Goal: Use online tool/utility

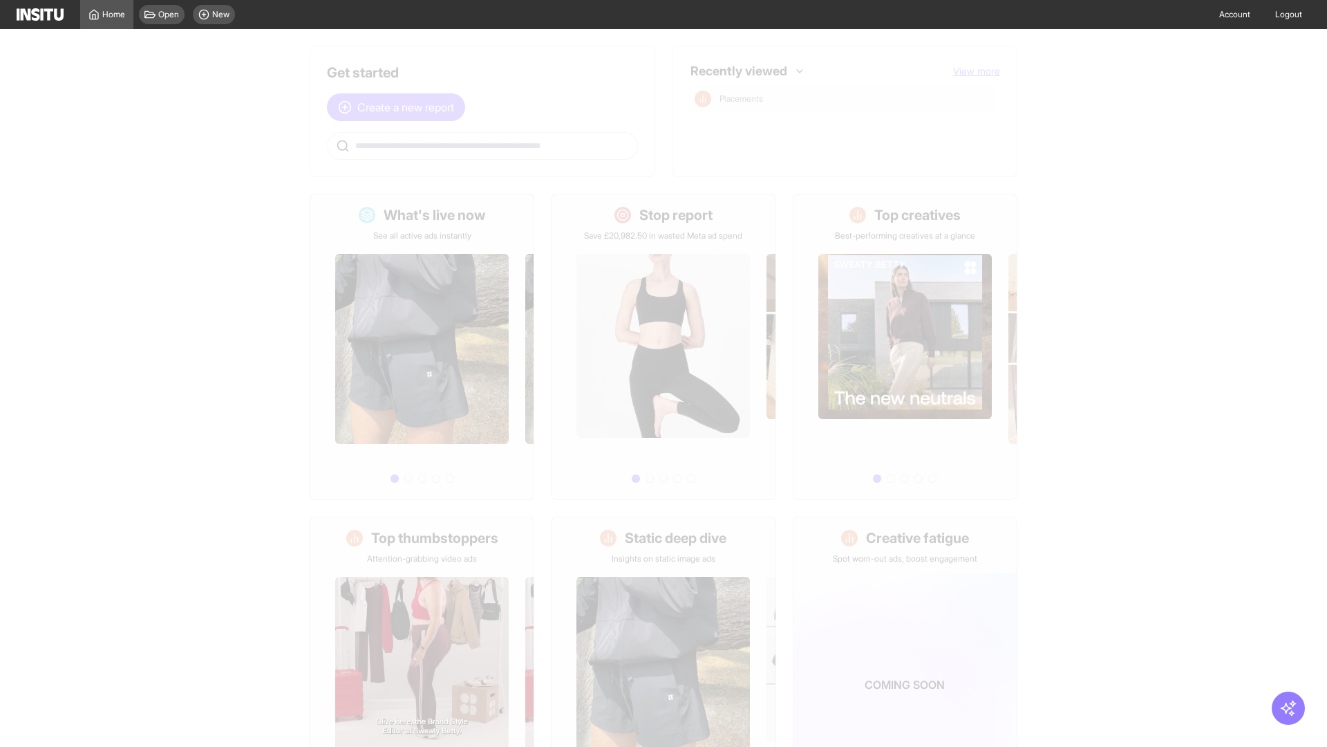
scroll to position [64, 0]
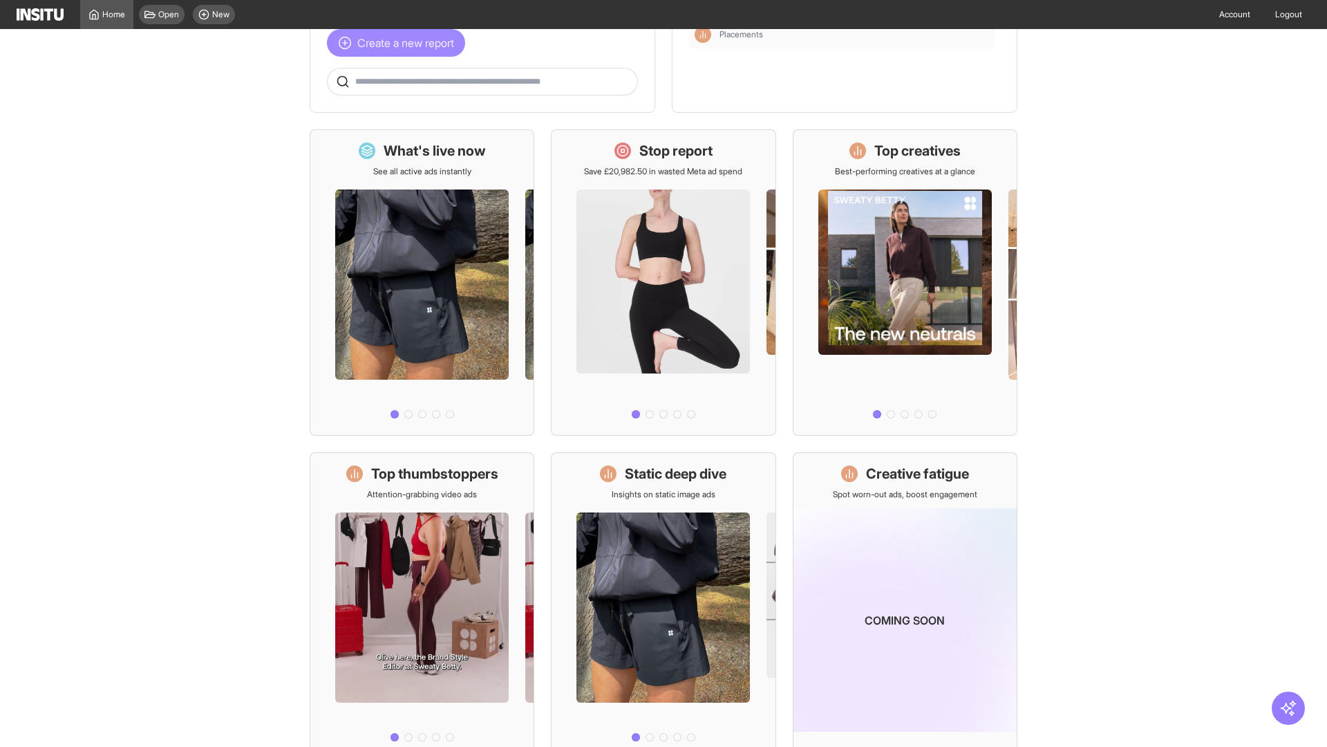
click at [400, 43] on span "Create a new report" at bounding box center [405, 43] width 97 height 17
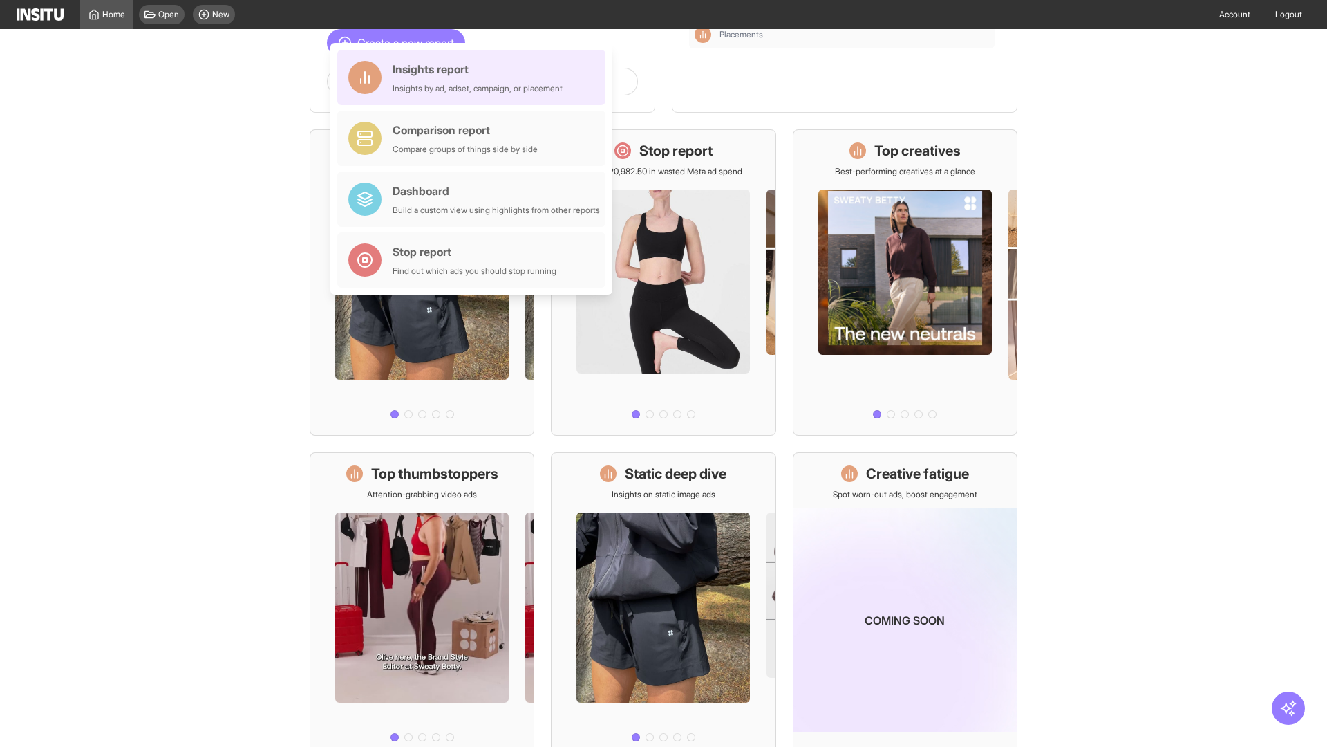
click at [475, 77] on div "Insights report Insights by ad, adset, campaign, or placement" at bounding box center [478, 77] width 170 height 33
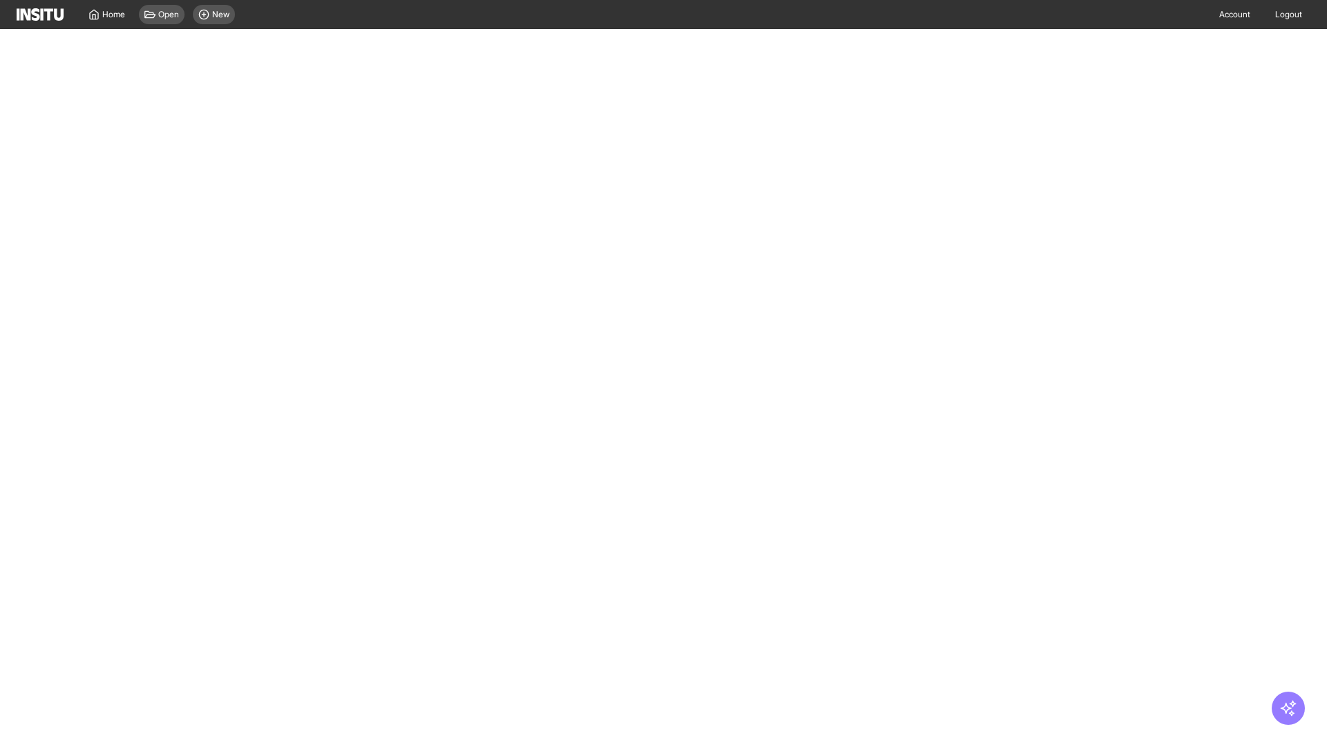
select select "**"
